Goal: Task Accomplishment & Management: Manage account settings

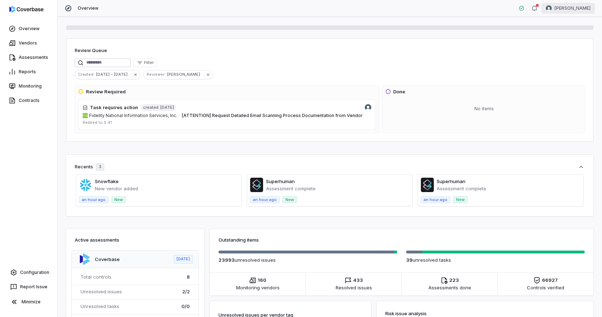
click at [576, 7] on html "Overview Vendors Assessments Reports Monitoring Contracts Configuration Report …" at bounding box center [301, 158] width 602 height 317
click at [560, 68] on div "Log out" at bounding box center [564, 65] width 55 height 11
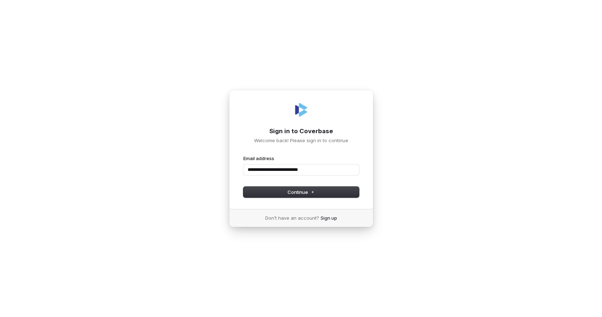
type input "**********"
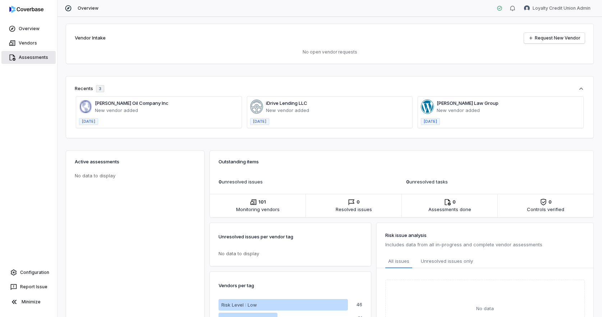
click at [32, 62] on link "Assessments" at bounding box center [28, 57] width 54 height 13
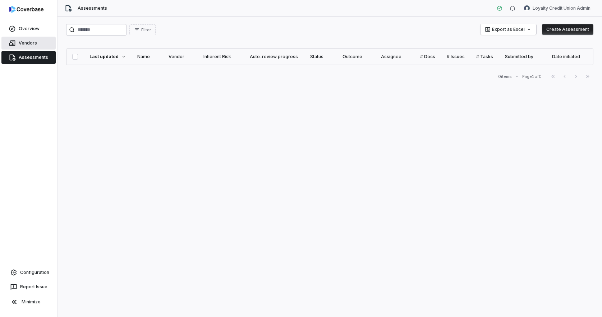
click at [25, 42] on link "Vendors" at bounding box center [28, 43] width 54 height 13
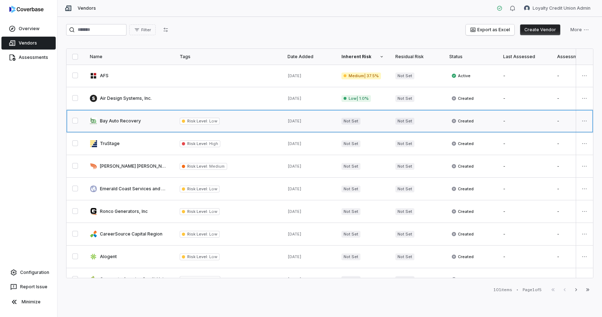
click at [139, 128] on link at bounding box center [129, 121] width 90 height 22
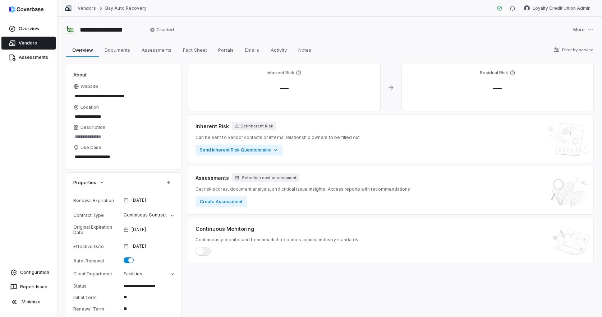
click at [36, 42] on link "Vendors" at bounding box center [28, 43] width 54 height 13
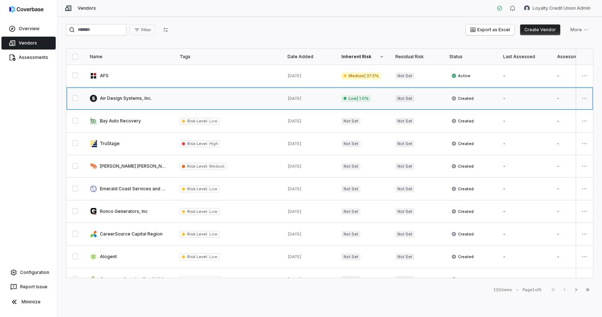
click at [134, 100] on link at bounding box center [129, 98] width 90 height 22
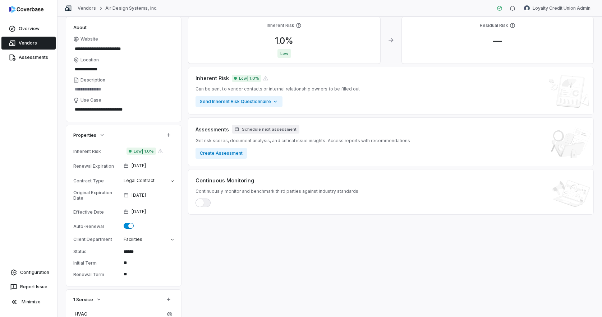
scroll to position [69, 0]
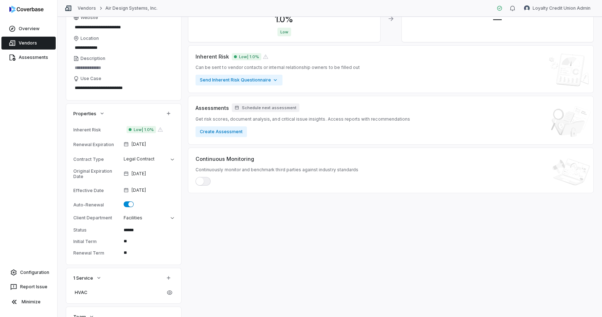
click at [93, 146] on div "Renewal Expiration" at bounding box center [96, 144] width 47 height 5
click at [309, 212] on div "Inherent Risk 1.0 % Low Residual Risk — Inherent Risk Low | 1.0% Can be sent to…" at bounding box center [390, 239] width 405 height 488
click at [81, 146] on div "Renewal Expiration" at bounding box center [96, 144] width 47 height 5
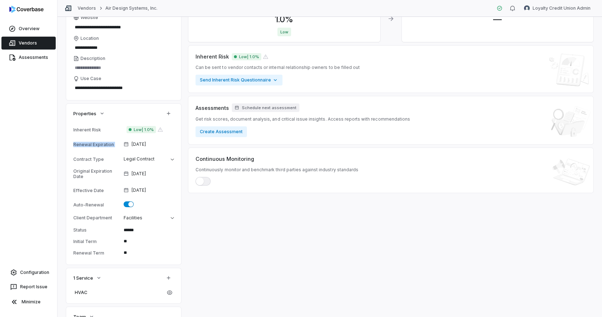
click at [81, 146] on div "Renewal Expiration" at bounding box center [96, 144] width 47 height 5
click at [95, 144] on div "Renewal Expiration" at bounding box center [96, 144] width 47 height 5
click at [222, 215] on div "Inherent Risk 1.0 % Low Residual Risk — Inherent Risk Low | 1.0% Can be sent to…" at bounding box center [390, 239] width 405 height 488
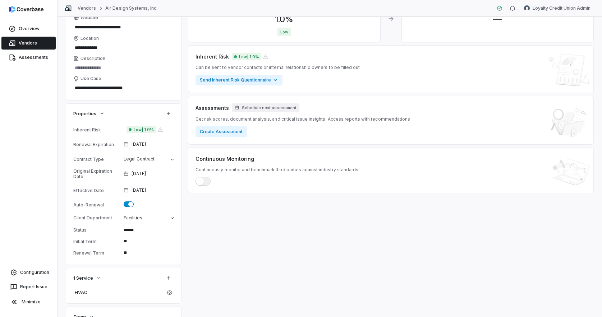
click at [222, 215] on div "Inherent Risk 1.0 % Low Residual Risk — Inherent Risk Low | 1.0% Can be sent to…" at bounding box center [390, 239] width 405 height 488
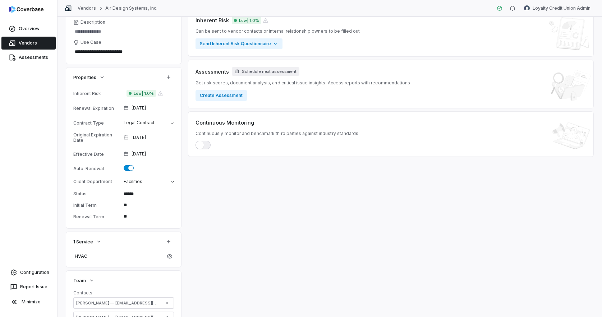
scroll to position [0, 0]
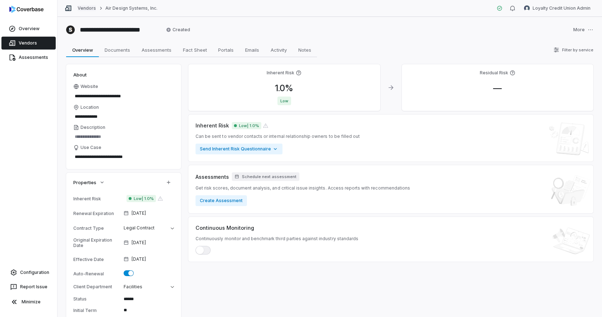
click at [85, 8] on link "Vendors" at bounding box center [87, 8] width 18 height 6
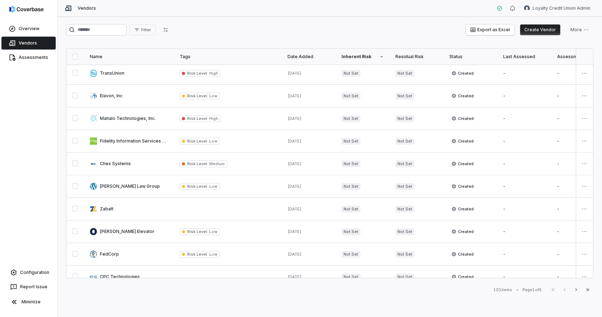
scroll to position [352, 0]
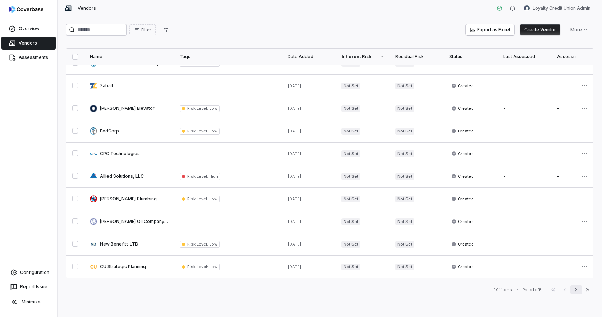
click at [577, 289] on icon "button" at bounding box center [576, 290] width 6 height 6
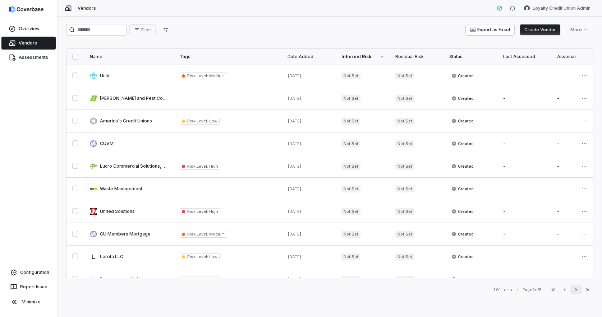
click at [575, 291] on icon "button" at bounding box center [576, 290] width 6 height 6
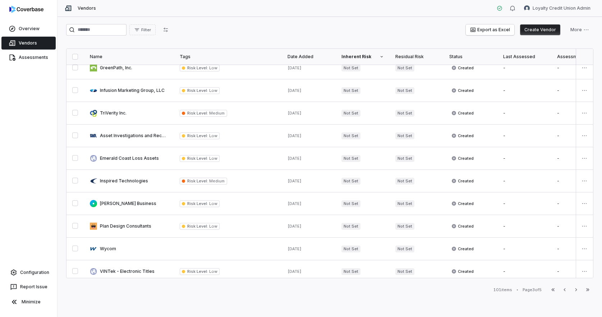
scroll to position [352, 0]
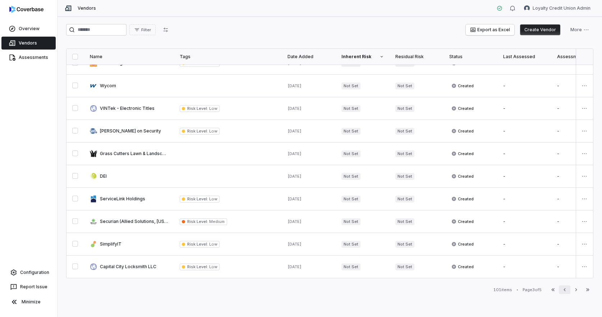
click at [566, 293] on icon "button" at bounding box center [565, 290] width 6 height 6
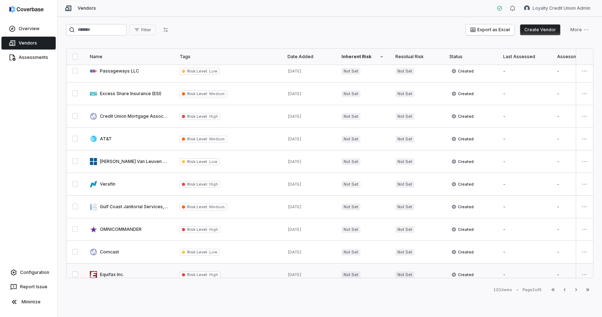
scroll to position [255, 0]
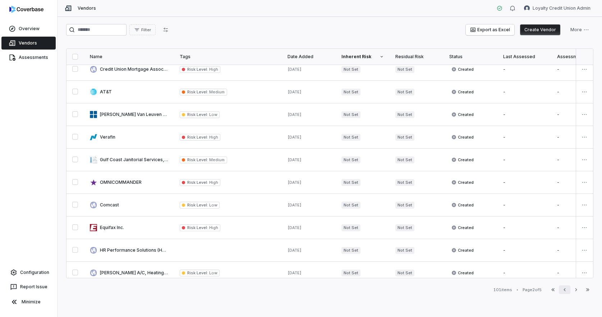
click at [566, 292] on icon "button" at bounding box center [565, 290] width 6 height 6
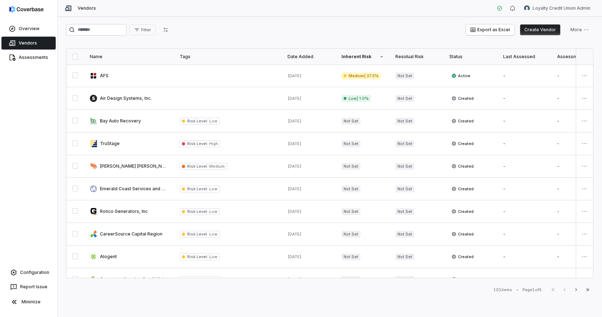
click at [546, 31] on button "Create Vendor" at bounding box center [540, 29] width 40 height 11
click at [27, 58] on link "Assessments" at bounding box center [28, 57] width 54 height 13
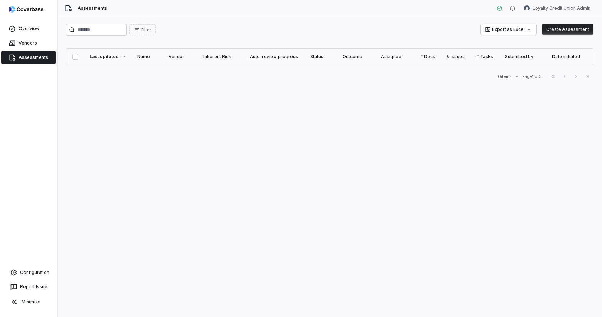
click at [563, 28] on button "Create Assessment" at bounding box center [567, 29] width 51 height 11
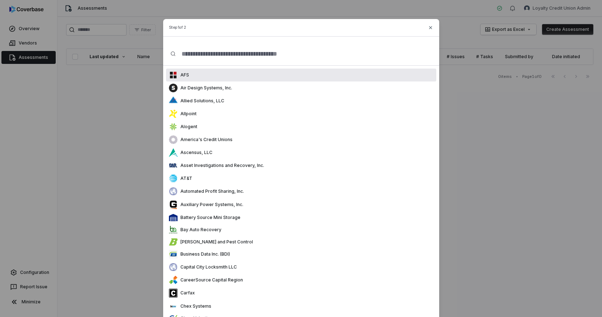
click at [261, 80] on div "AFS" at bounding box center [301, 75] width 270 height 13
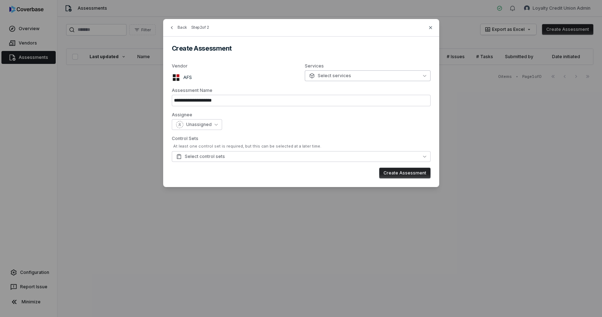
click at [377, 73] on button "Select services" at bounding box center [368, 75] width 126 height 11
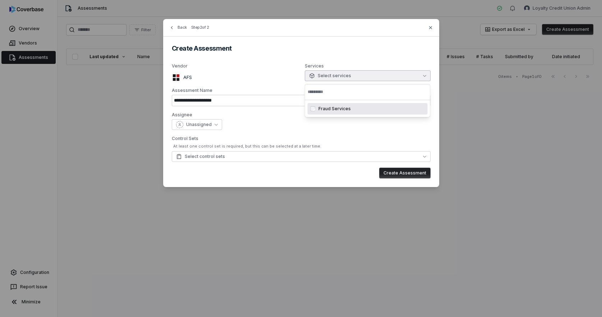
click at [347, 54] on div "**********" at bounding box center [301, 103] width 276 height 168
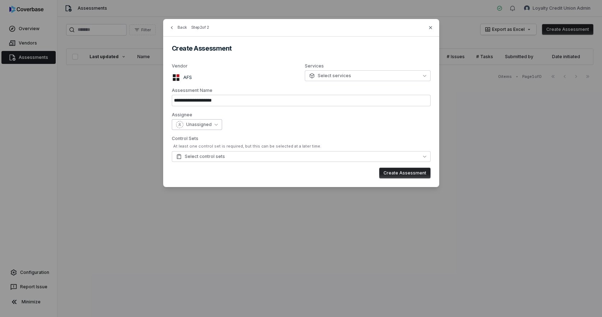
click at [202, 126] on span "Unassigned" at bounding box center [199, 125] width 26 height 6
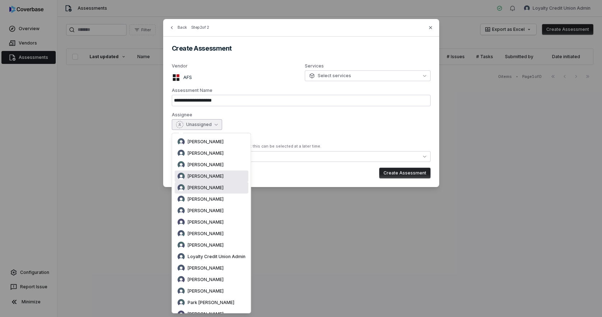
scroll to position [51, 0]
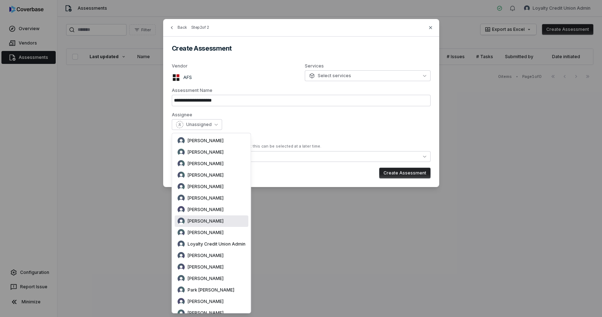
click at [301, 118] on label "Assignee" at bounding box center [301, 115] width 259 height 6
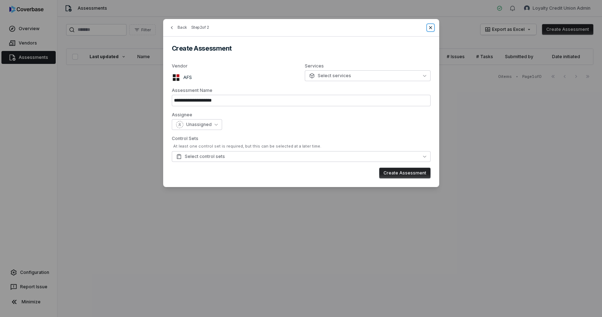
click at [430, 28] on icon "button" at bounding box center [431, 28] width 6 height 6
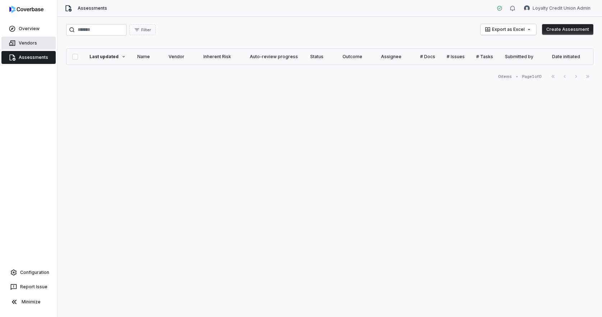
click at [29, 43] on link "Vendors" at bounding box center [28, 43] width 54 height 13
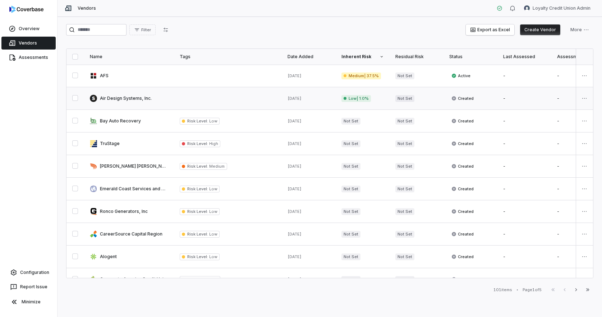
click at [123, 101] on link at bounding box center [129, 98] width 90 height 22
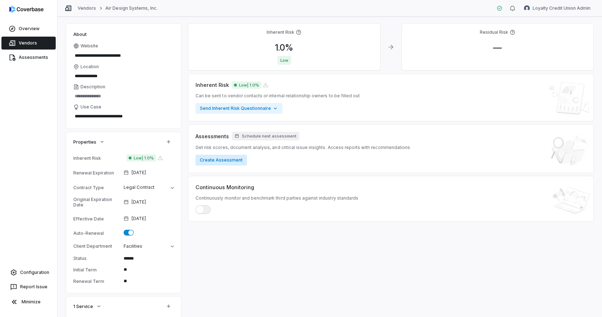
scroll to position [19, 0]
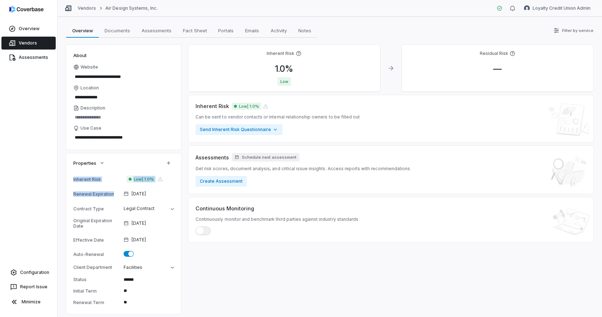
drag, startPoint x: 72, startPoint y: 195, endPoint x: 113, endPoint y: 193, distance: 41.8
click at [113, 193] on div "Inherent Risk Low | 1.0% Renewal Expiration Feb 5, 2026 Contract Type Legal Con…" at bounding box center [123, 244] width 115 height 142
click at [113, 193] on div "Renewal Expiration" at bounding box center [96, 194] width 47 height 5
drag, startPoint x: 112, startPoint y: 193, endPoint x: 74, endPoint y: 194, distance: 38.5
click at [74, 194] on div "Renewal Expiration" at bounding box center [96, 194] width 47 height 5
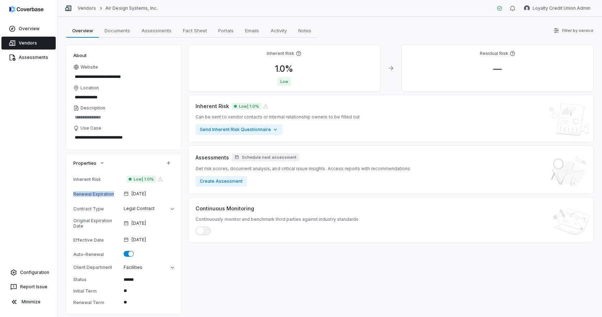
type textarea "*"
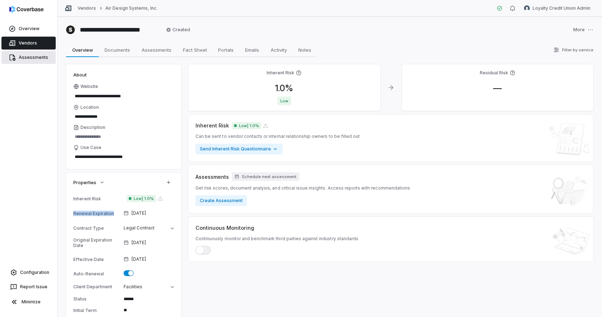
click at [25, 61] on link "Assessments" at bounding box center [28, 57] width 54 height 13
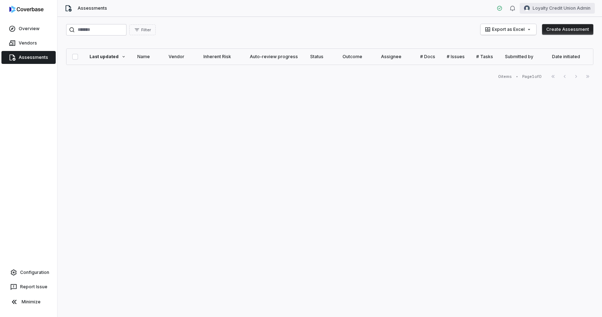
click at [556, 11] on html "Overview Vendors Assessments Configuration Report Issue Minimize Assessments Lo…" at bounding box center [301, 158] width 602 height 317
click at [552, 69] on div "Log out" at bounding box center [564, 65] width 55 height 11
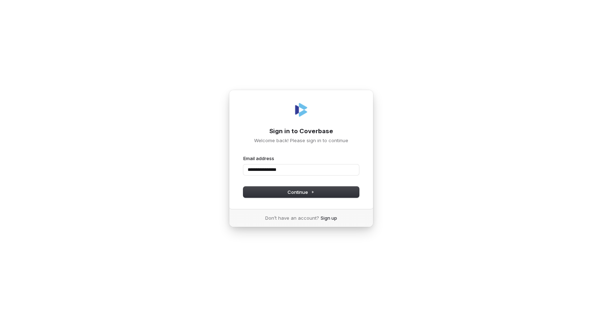
type input "**********"
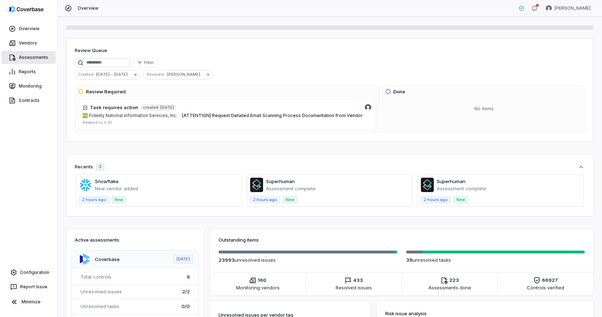
click at [27, 53] on link "Assessments" at bounding box center [28, 57] width 54 height 13
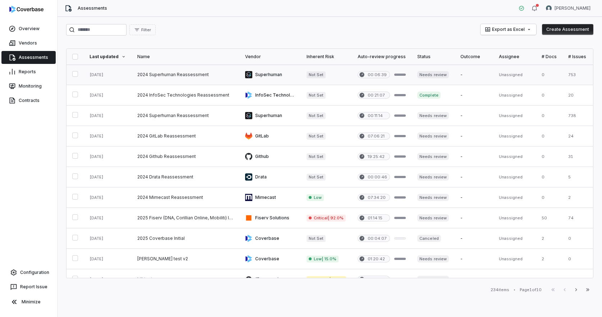
click at [178, 77] on link at bounding box center [186, 75] width 108 height 20
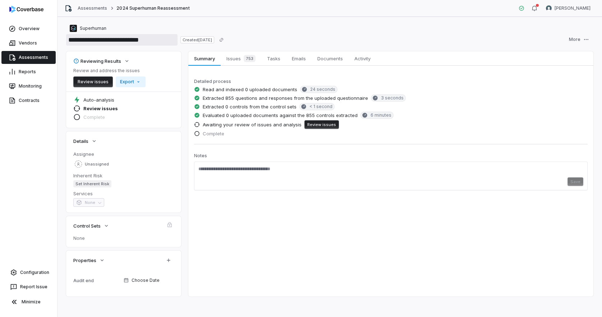
click at [168, 40] on input "**********" at bounding box center [121, 39] width 111 height 11
click at [316, 40] on div "**********" at bounding box center [329, 39] width 527 height 11
click at [128, 60] on icon "button" at bounding box center [126, 61] width 3 height 2
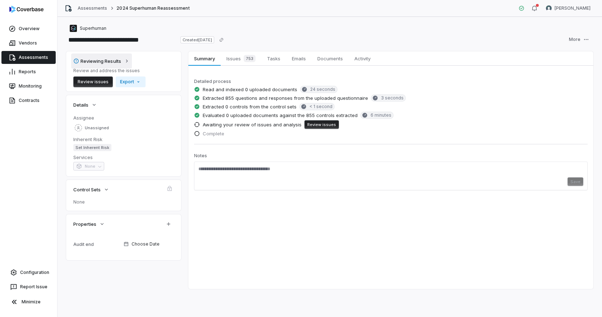
click at [123, 61] on button "Reviewing Results" at bounding box center [101, 61] width 61 height 15
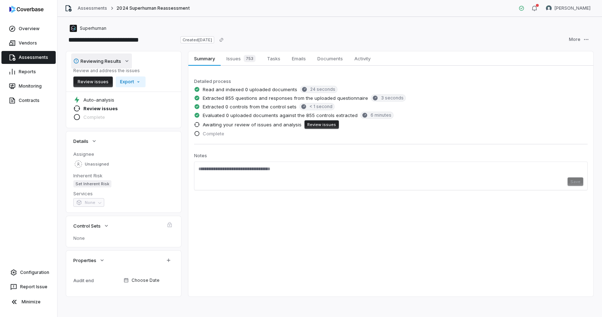
click at [123, 61] on button "Reviewing Results" at bounding box center [101, 61] width 61 height 15
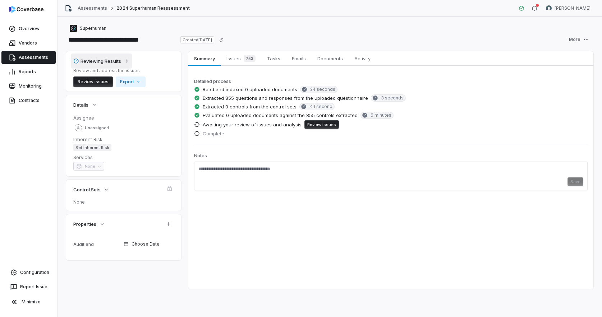
click at [121, 65] on button "Reviewing Results" at bounding box center [101, 61] width 61 height 15
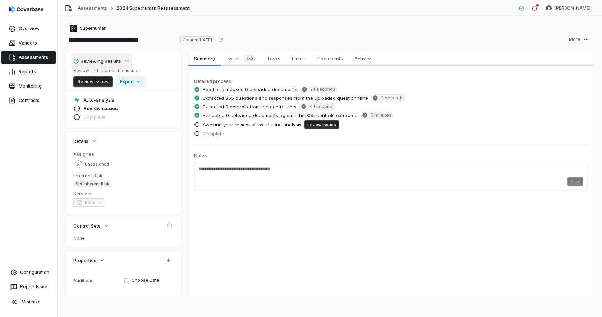
click at [121, 65] on button "Reviewing Results" at bounding box center [101, 61] width 61 height 15
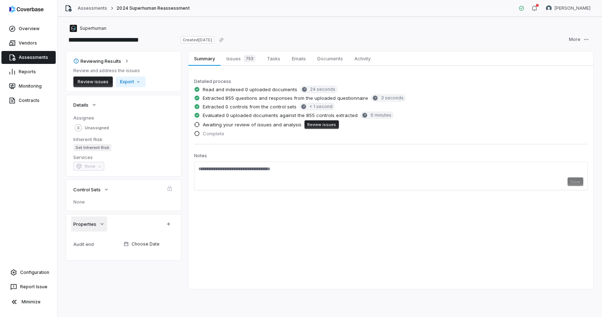
click at [101, 225] on icon "button" at bounding box center [102, 224] width 6 height 6
click at [239, 59] on span "Issues 753" at bounding box center [241, 59] width 35 height 10
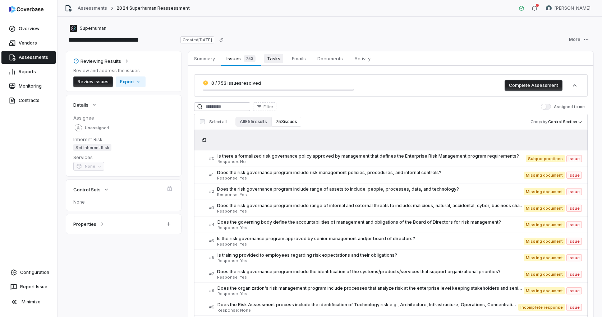
click at [275, 61] on span "Tasks" at bounding box center [273, 58] width 19 height 9
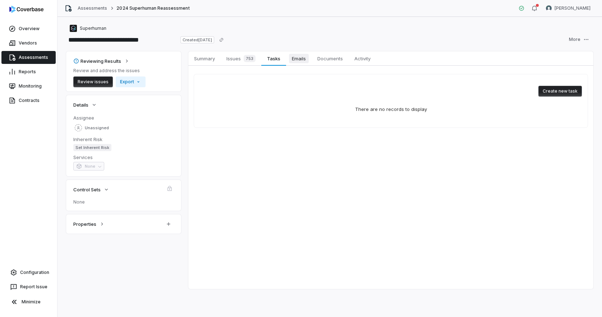
click at [302, 63] on span "Emails" at bounding box center [299, 58] width 20 height 9
click at [333, 57] on span "Documents" at bounding box center [329, 58] width 31 height 9
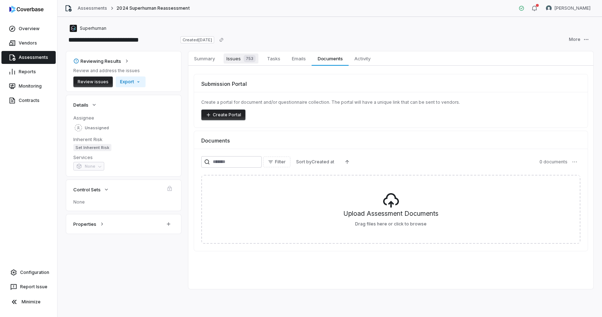
click at [232, 56] on span "Issues 753" at bounding box center [241, 59] width 35 height 10
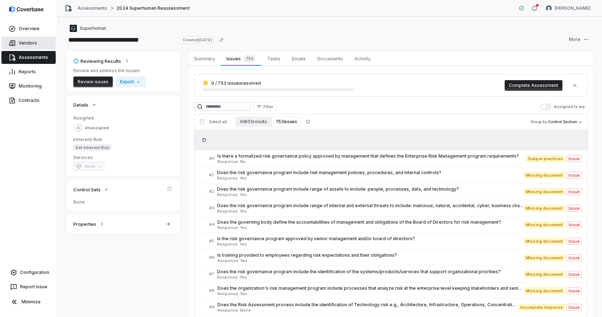
click at [35, 43] on link "Vendors" at bounding box center [28, 43] width 54 height 13
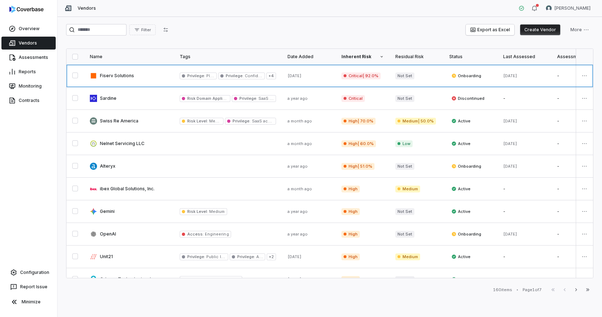
click at [215, 84] on link at bounding box center [228, 76] width 108 height 22
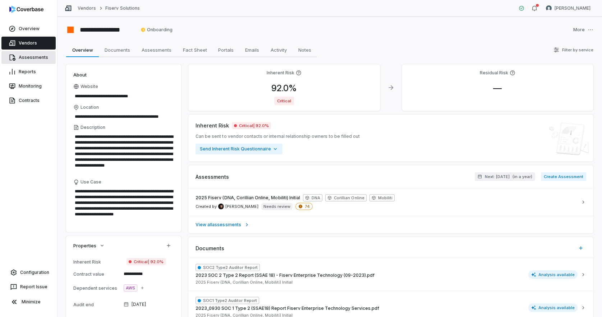
click at [42, 63] on link "Assessments" at bounding box center [28, 57] width 54 height 13
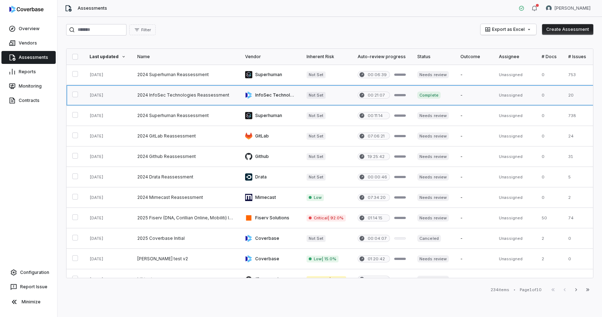
click at [155, 95] on link at bounding box center [186, 95] width 108 height 20
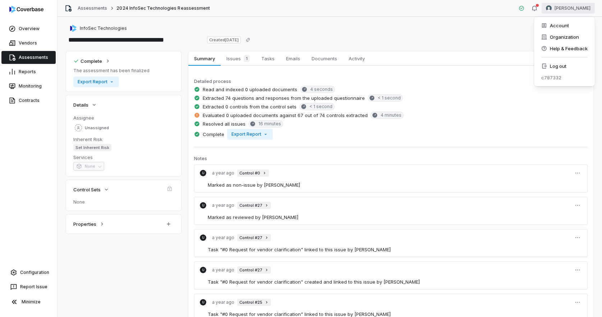
click at [566, 13] on html "**********" at bounding box center [301, 158] width 602 height 317
click at [558, 47] on div "Help & Feedback" at bounding box center [564, 48] width 55 height 11
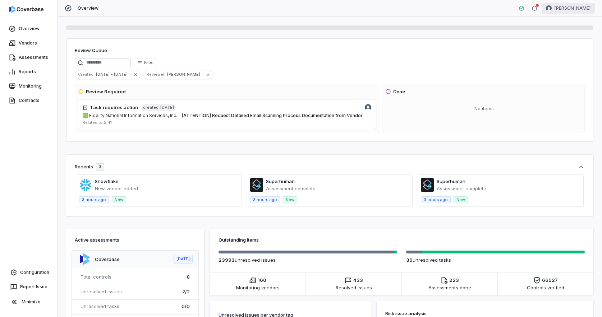
click at [563, 11] on html "Overview Vendors Assessments Reports Monitoring Contracts Configuration Report …" at bounding box center [301, 158] width 602 height 317
click at [556, 39] on div "Organization" at bounding box center [564, 36] width 55 height 11
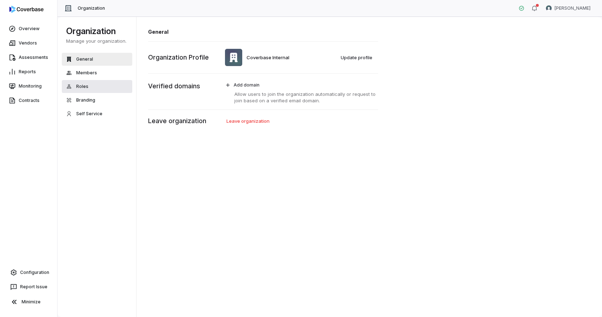
click at [90, 81] on button "Roles" at bounding box center [97, 86] width 70 height 13
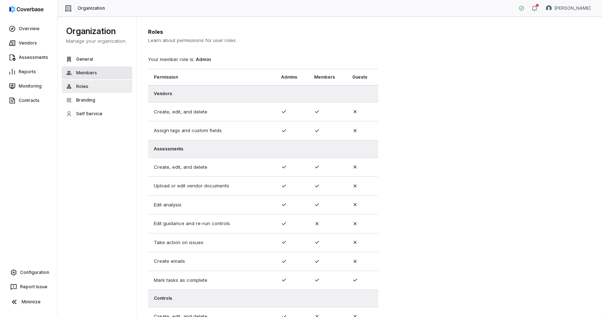
click at [93, 72] on span "Members" at bounding box center [86, 73] width 21 height 6
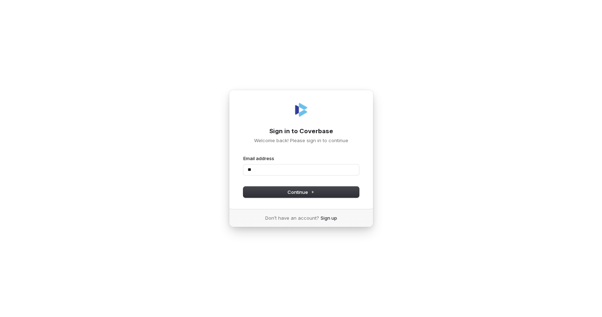
type input "*"
click at [269, 174] on input "Email address" at bounding box center [301, 170] width 116 height 11
click at [0, 317] on com-1password-button at bounding box center [0, 317] width 0 height 0
type input "*"
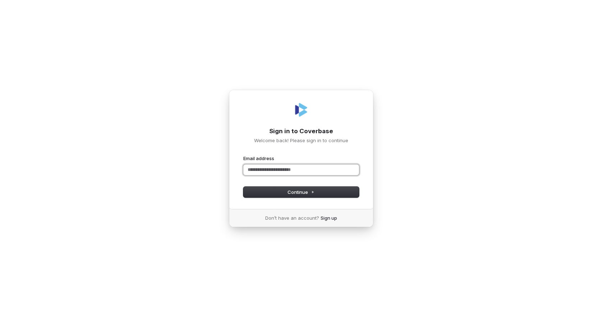
click at [0, 317] on com-1password-button at bounding box center [0, 317] width 0 height 0
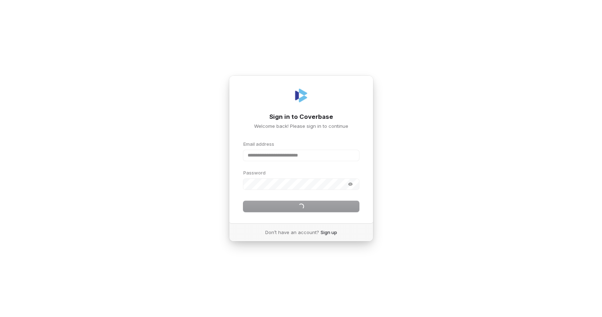
type input "**********"
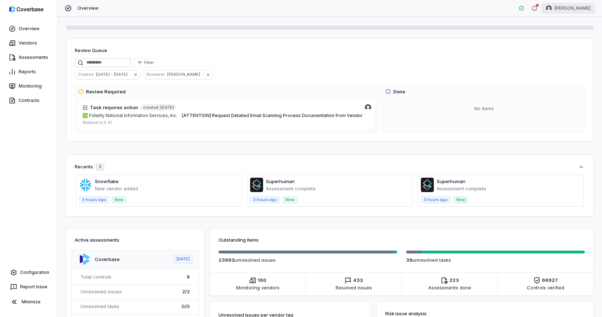
click at [577, 7] on html "Overview Vendors Assessments Reports Monitoring Contracts Configuration Report …" at bounding box center [301, 158] width 602 height 317
click at [557, 70] on div "Log out" at bounding box center [564, 65] width 55 height 11
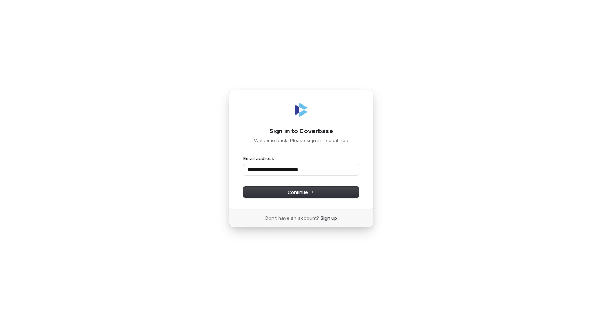
type input "**********"
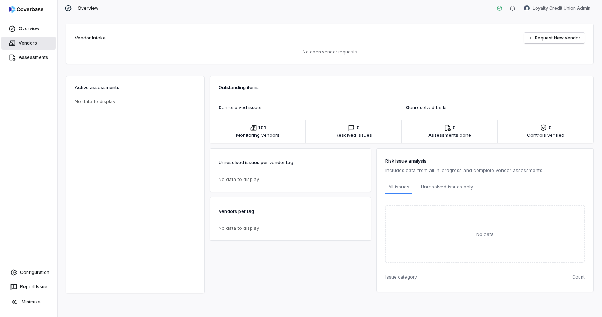
click at [30, 41] on link "Vendors" at bounding box center [28, 43] width 54 height 13
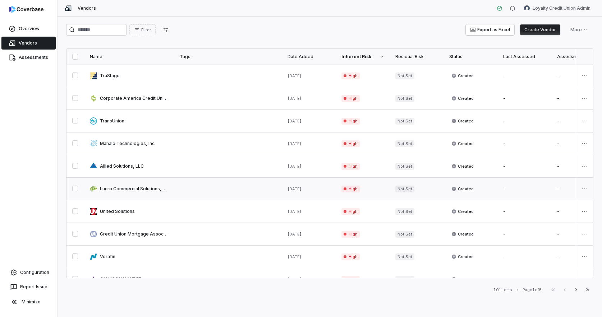
scroll to position [352, 0]
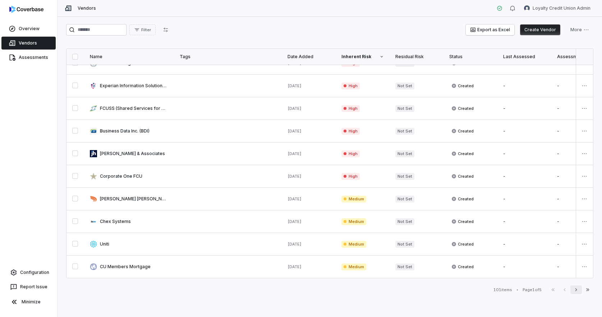
click at [576, 292] on icon "button" at bounding box center [576, 290] width 6 height 6
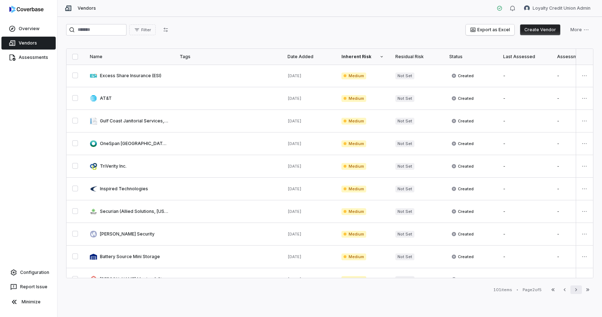
click at [576, 292] on icon "button" at bounding box center [576, 290] width 6 height 6
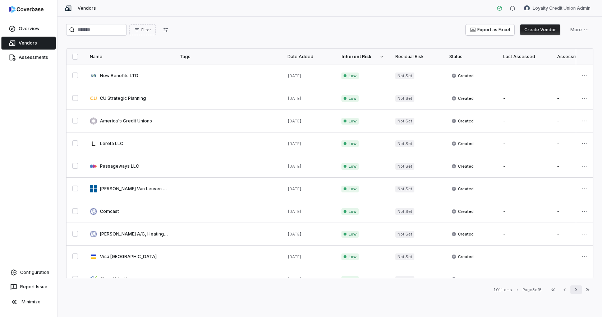
click at [576, 292] on icon "button" at bounding box center [576, 290] width 6 height 6
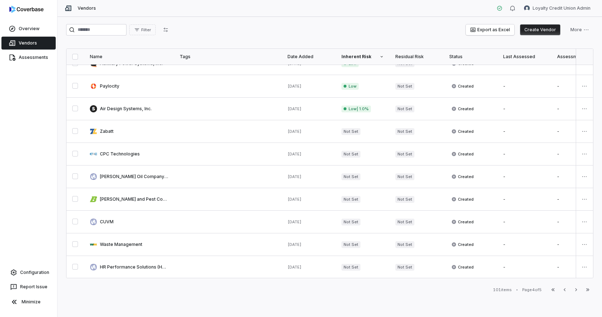
scroll to position [352, 0]
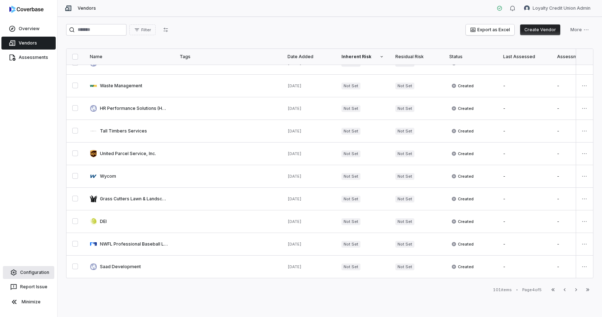
click at [33, 276] on link "Configuration" at bounding box center [28, 272] width 51 height 13
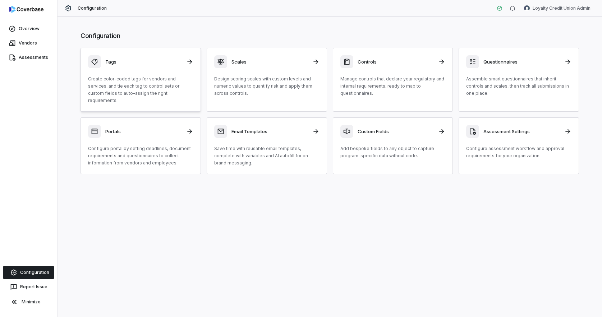
click at [159, 78] on p "Create color-coded tags for vendors and services, and tie each tag to control s…" at bounding box center [140, 89] width 105 height 29
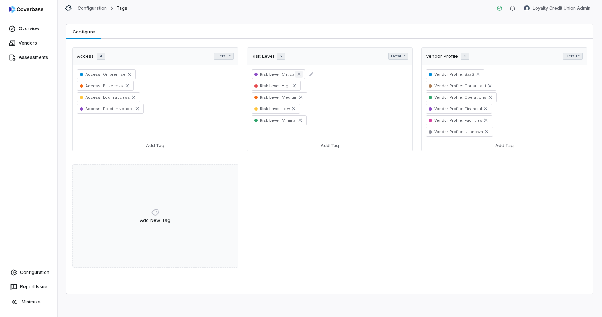
click at [298, 73] on icon "Remove" at bounding box center [299, 74] width 3 height 3
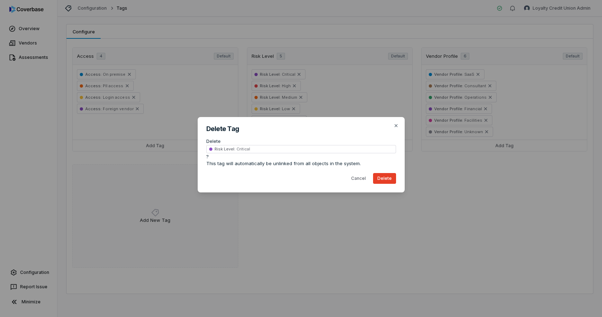
click at [388, 180] on button "Delete" at bounding box center [384, 178] width 23 height 11
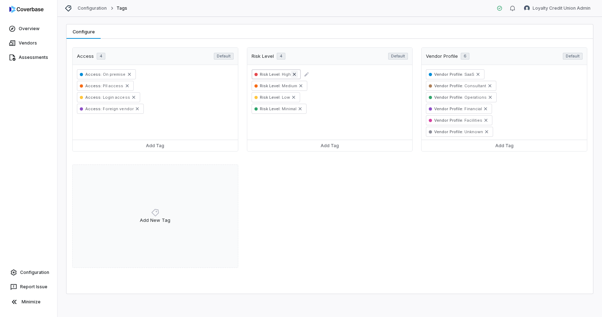
click at [293, 73] on icon "Remove" at bounding box center [294, 75] width 6 height 6
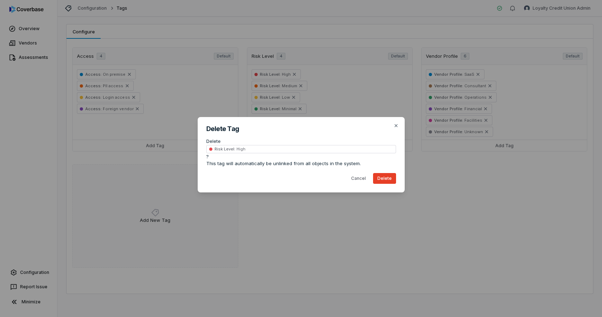
click at [390, 182] on button "Delete" at bounding box center [384, 178] width 23 height 11
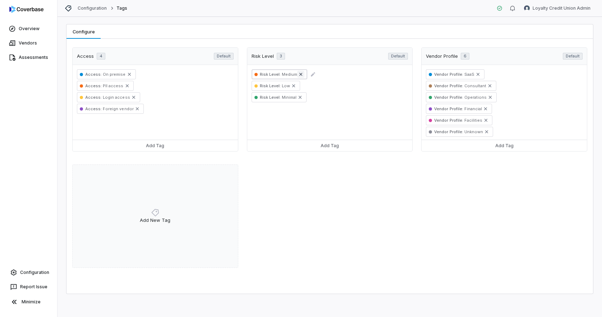
click at [301, 73] on icon "Remove" at bounding box center [300, 74] width 3 height 3
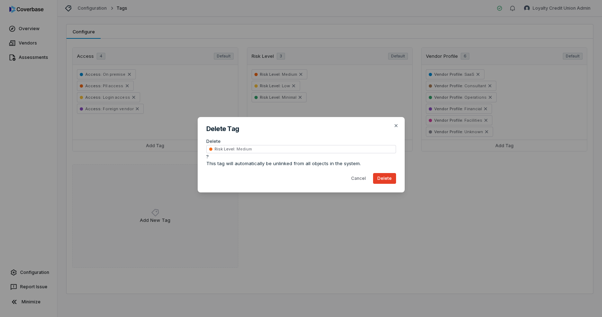
click at [390, 177] on button "Delete" at bounding box center [384, 178] width 23 height 11
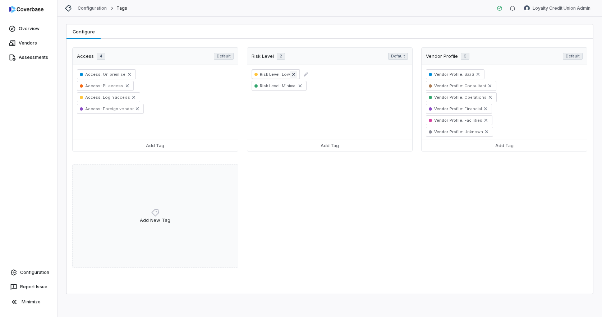
click at [295, 74] on button "Remove" at bounding box center [293, 74] width 7 height 7
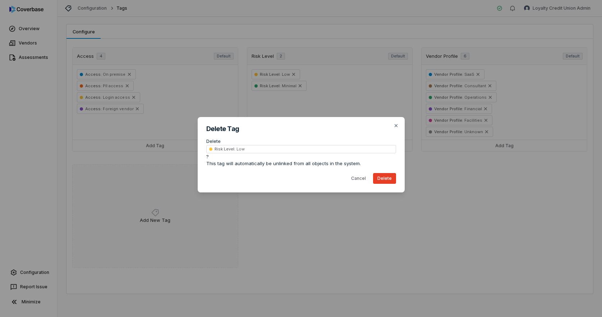
click at [381, 178] on button "Delete" at bounding box center [384, 178] width 23 height 11
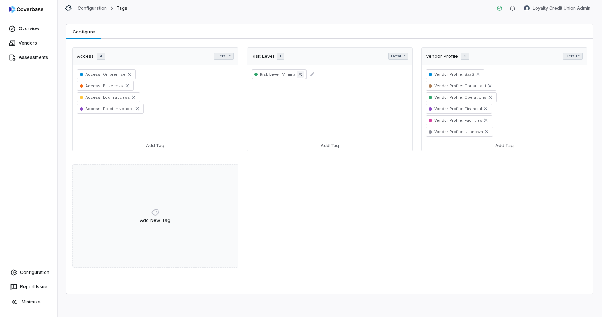
click at [299, 75] on icon "Remove" at bounding box center [300, 74] width 3 height 3
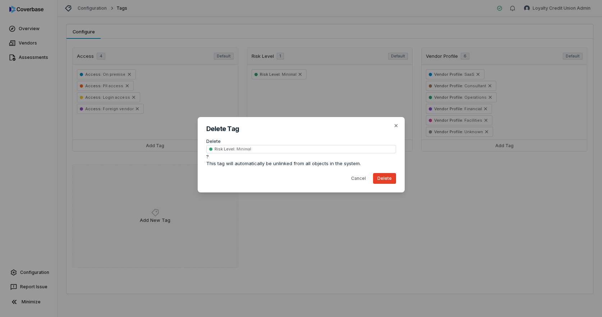
click at [386, 180] on button "Delete" at bounding box center [384, 178] width 23 height 11
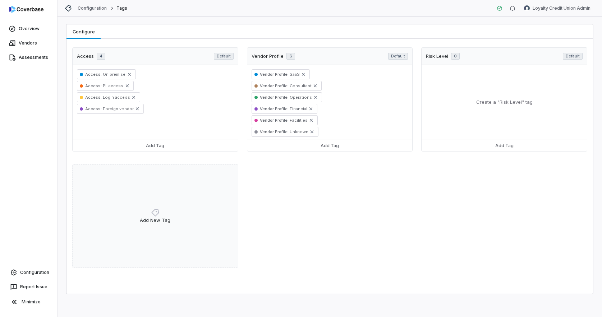
click at [377, 215] on div "Access 4 Default Access : On premise Access : PII access Access : Login access …" at bounding box center [329, 159] width 515 height 225
